Goal: Navigation & Orientation: Find specific page/section

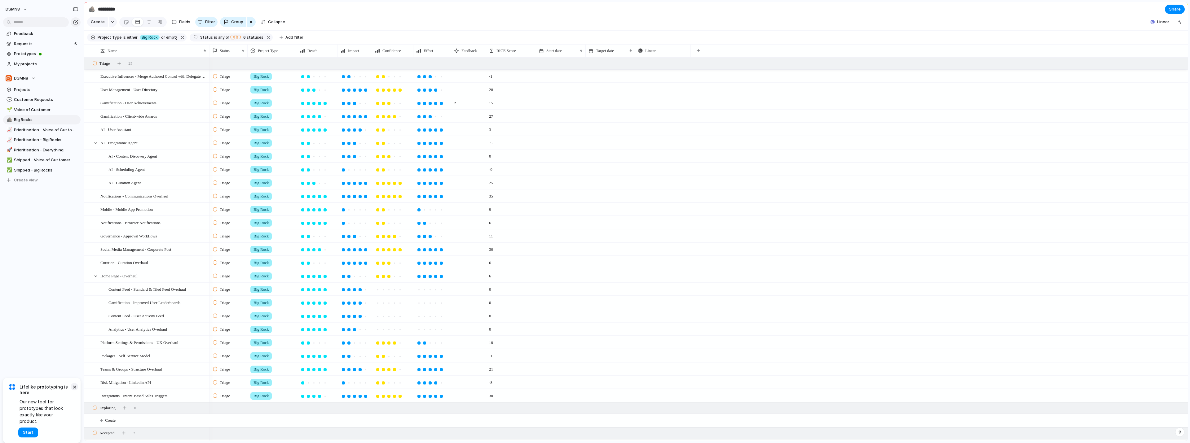
click at [73, 348] on button "×" at bounding box center [74, 386] width 7 height 7
click at [458, 54] on span "RICE Score" at bounding box center [505, 51] width 19 height 6
click at [458, 89] on span "Sort ascending" at bounding box center [514, 89] width 30 height 6
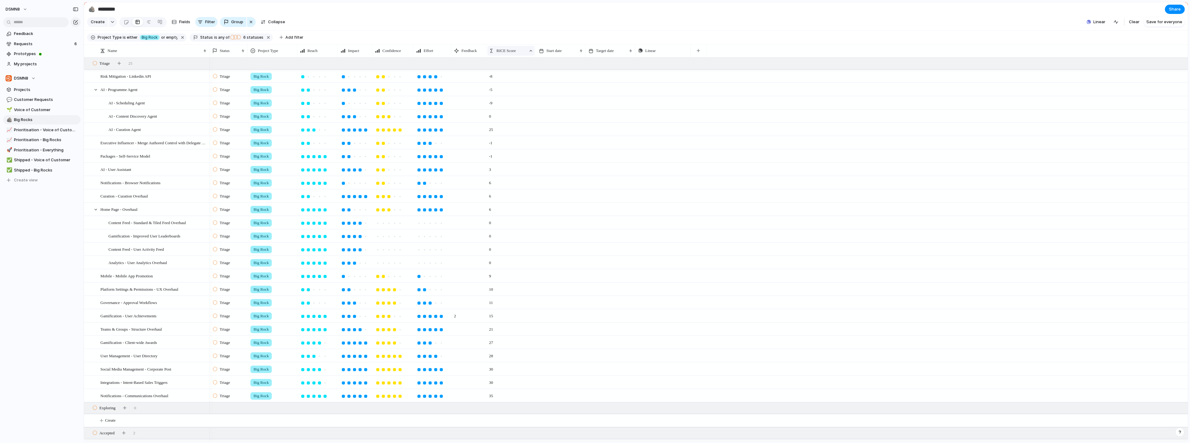
click at [458, 54] on span "RICE Score" at bounding box center [505, 51] width 19 height 6
click at [458, 100] on span "Sort descending" at bounding box center [515, 100] width 33 height 6
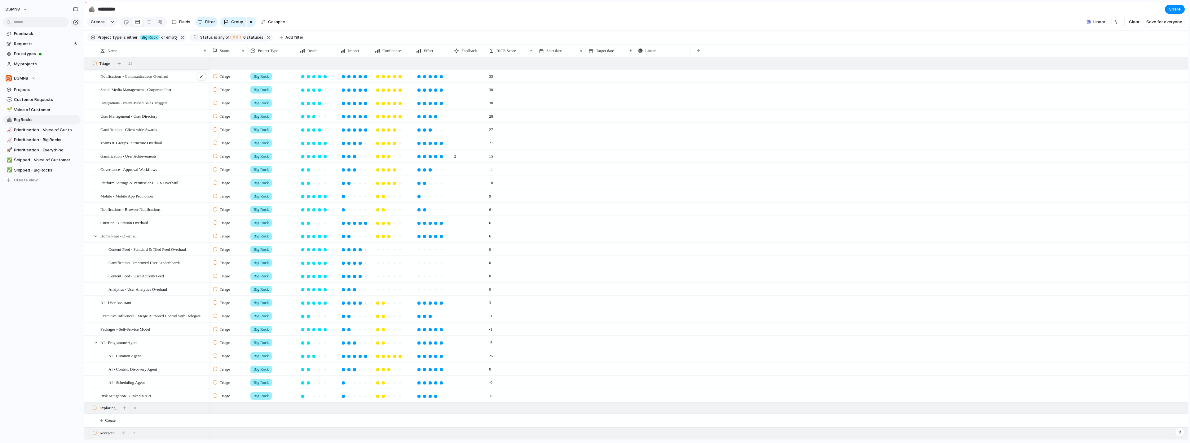
click at [158, 80] on span "Notifications - Communications Overhaul" at bounding box center [134, 75] width 68 height 7
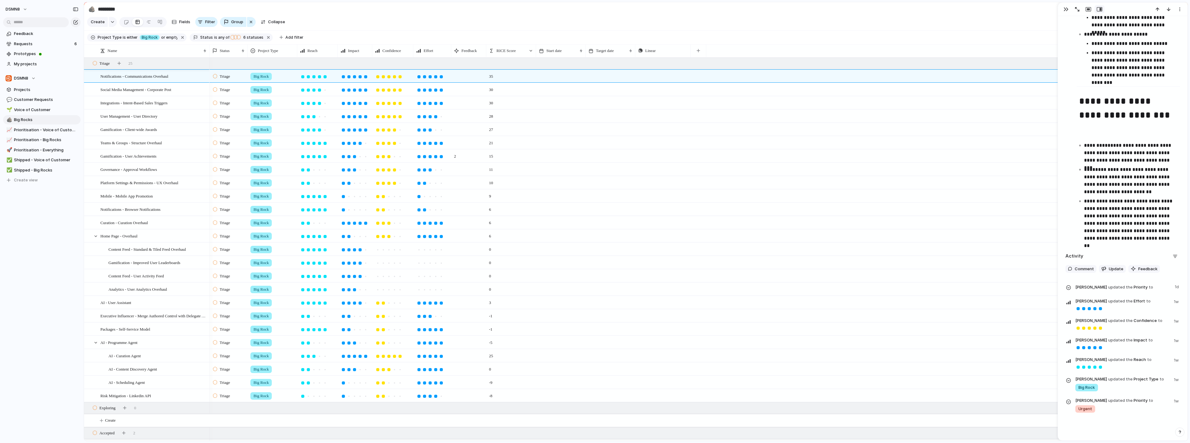
scroll to position [994, 0]
click at [458, 81] on div "Triage Big Rock 35 Push" at bounding box center [698, 75] width 978 height 13
click at [94, 239] on div at bounding box center [96, 237] width 6 height 6
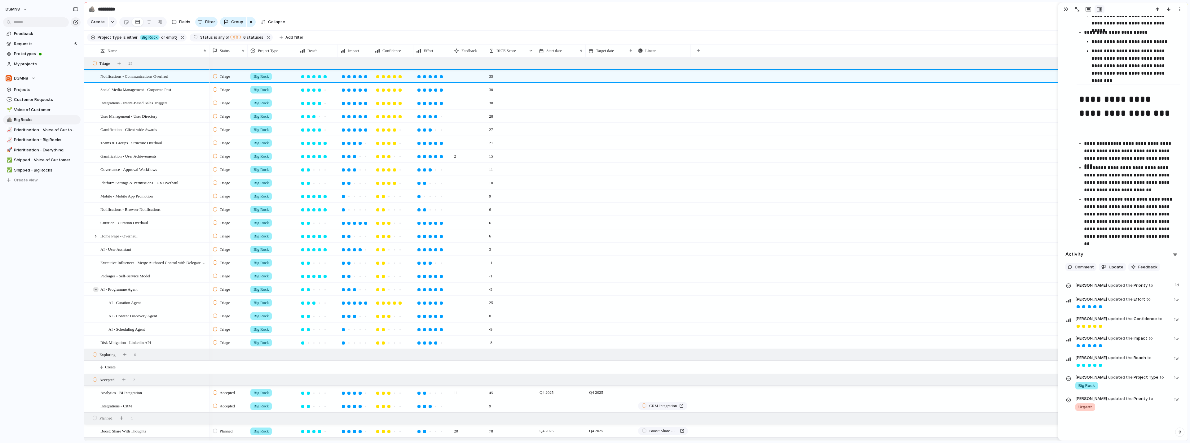
click at [95, 292] on div at bounding box center [96, 290] width 6 height 6
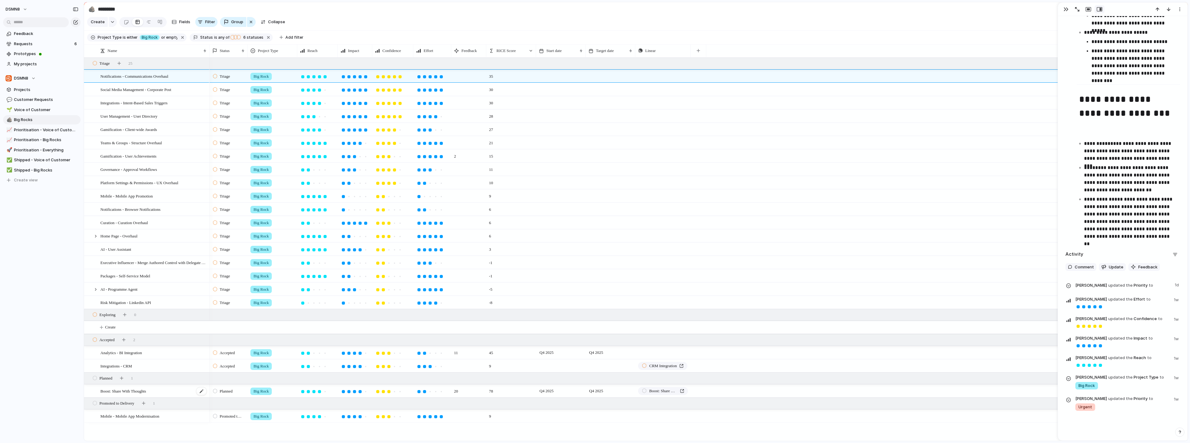
click at [168, 348] on div "Boost: Share With Thoughts" at bounding box center [153, 391] width 107 height 13
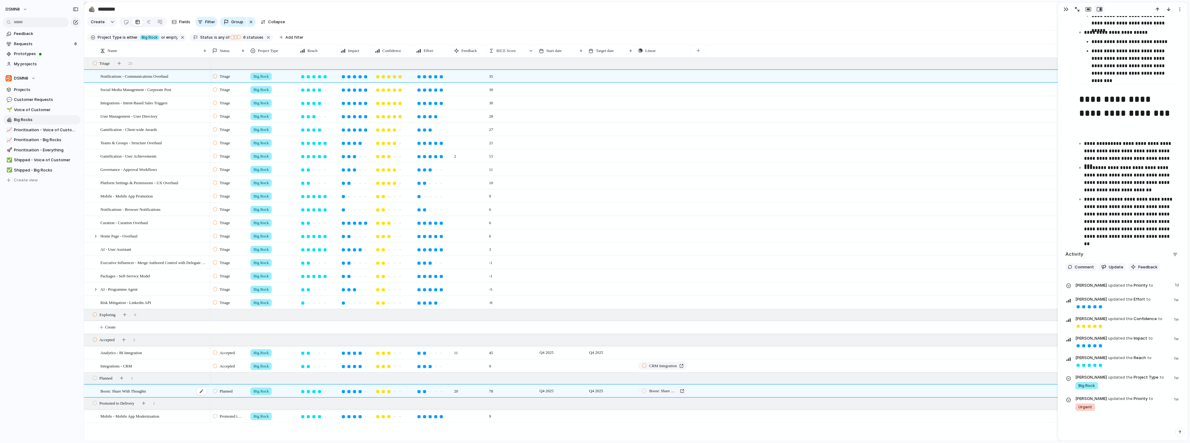
type textarea "**********"
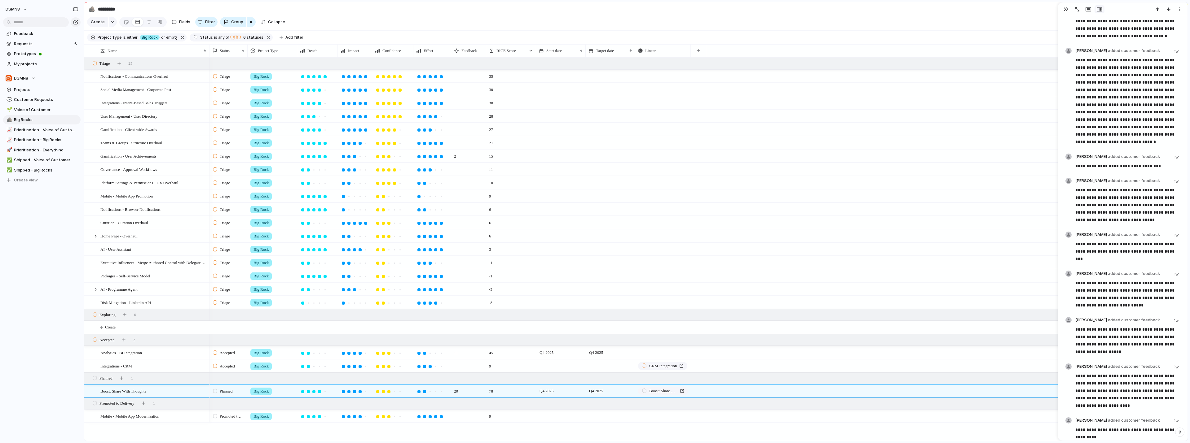
scroll to position [991, 0]
click at [45, 112] on span "Voice of Customer" at bounding box center [46, 110] width 64 height 6
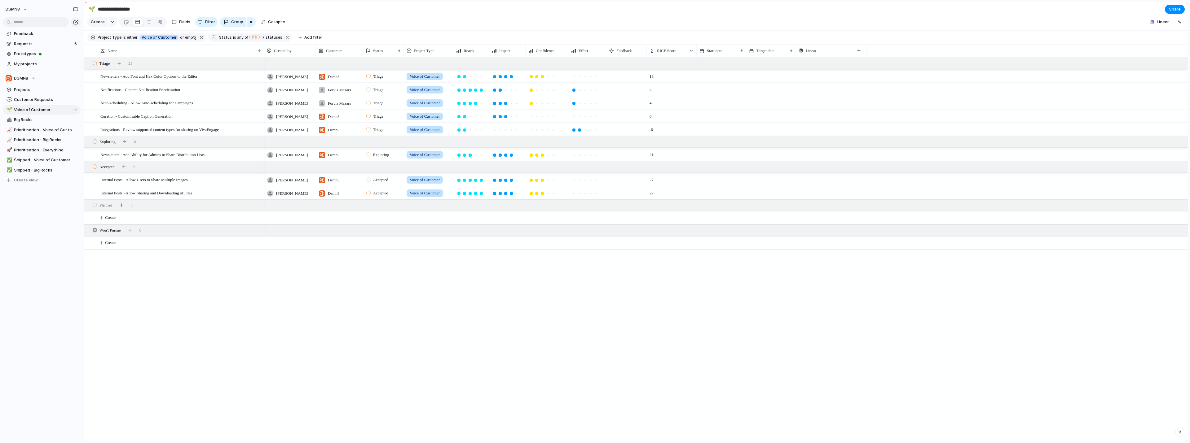
click at [45, 112] on span "Voice of Customer" at bounding box center [46, 110] width 64 height 6
click at [17, 100] on span "Customer Requests" at bounding box center [46, 100] width 64 height 6
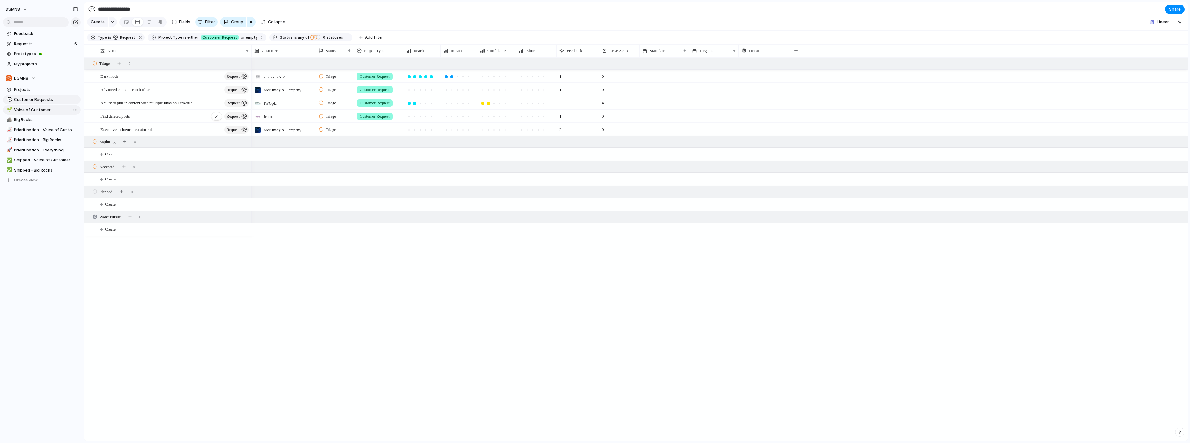
click at [108, 120] on span "Find deleted posts" at bounding box center [114, 115] width 29 height 7
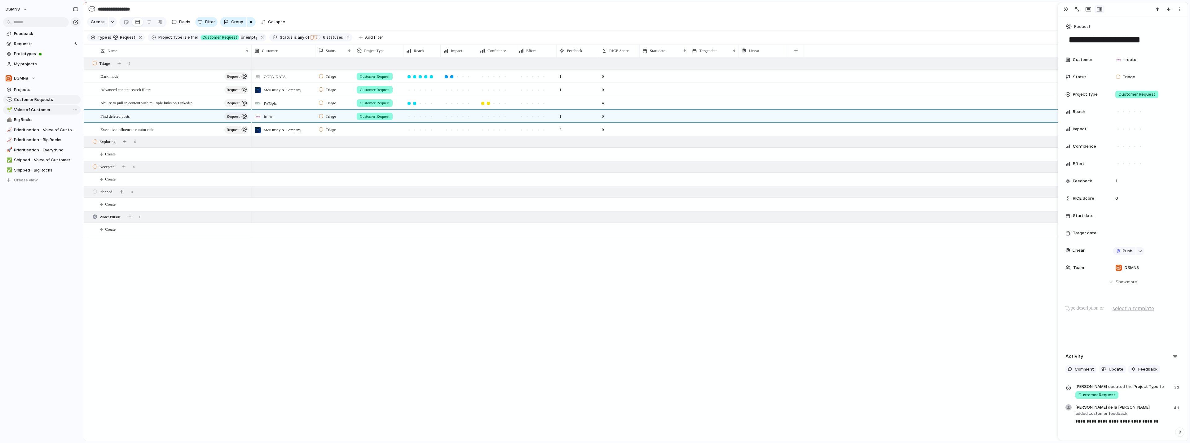
scroll to position [37, 0]
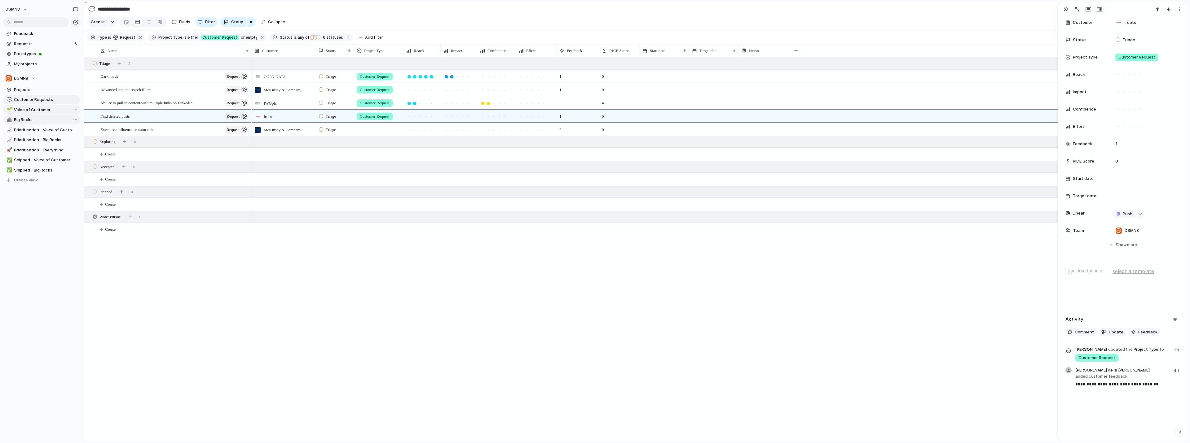
click at [20, 121] on span "Big Rocks" at bounding box center [46, 120] width 64 height 6
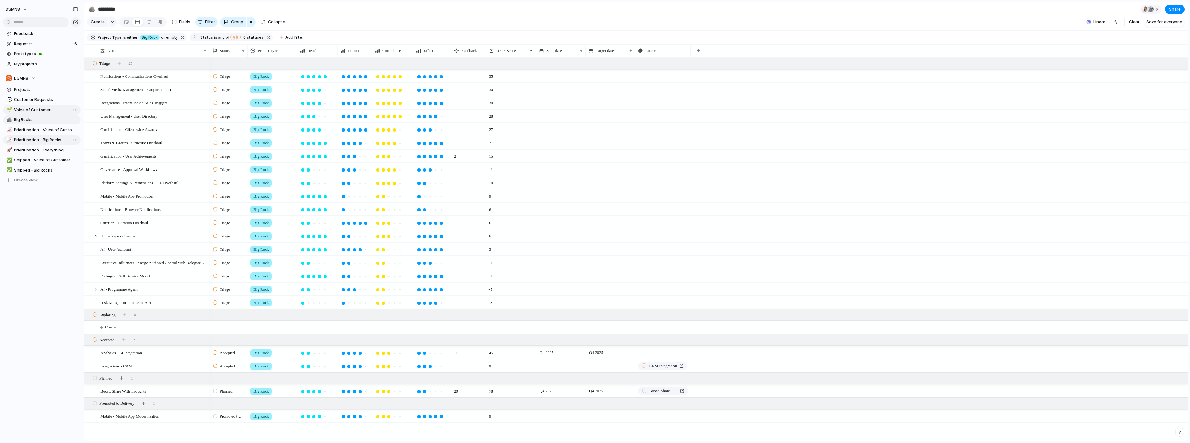
click at [40, 141] on span "Prioritisation - Big Rocks" at bounding box center [46, 140] width 64 height 6
type input "**********"
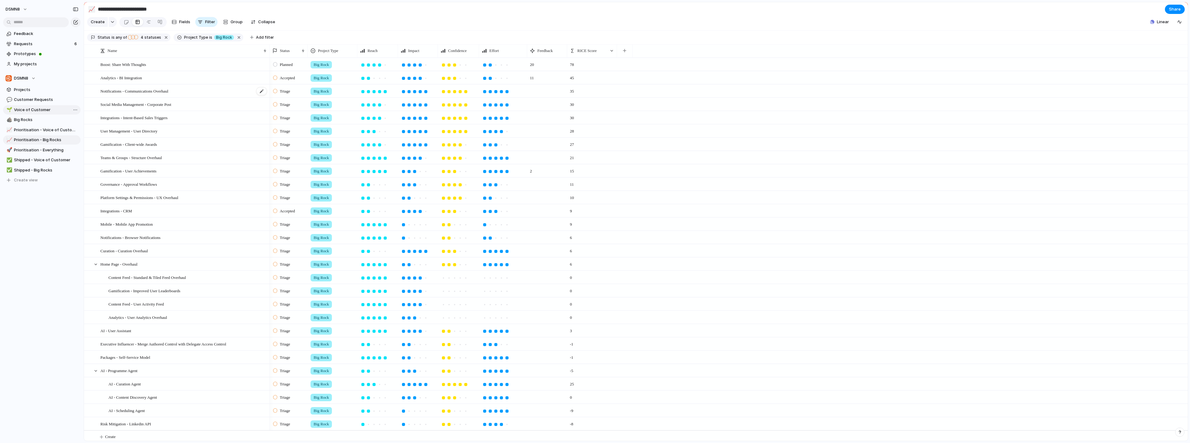
scroll to position [0, 0]
